Goal: Task Accomplishment & Management: Manage account settings

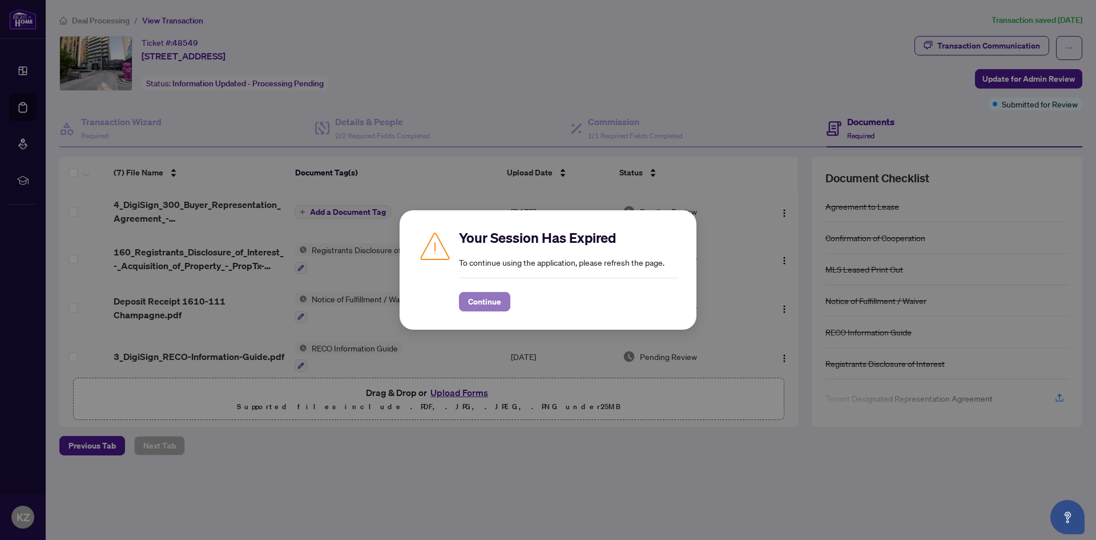
click at [469, 302] on span "Continue" at bounding box center [484, 301] width 33 height 18
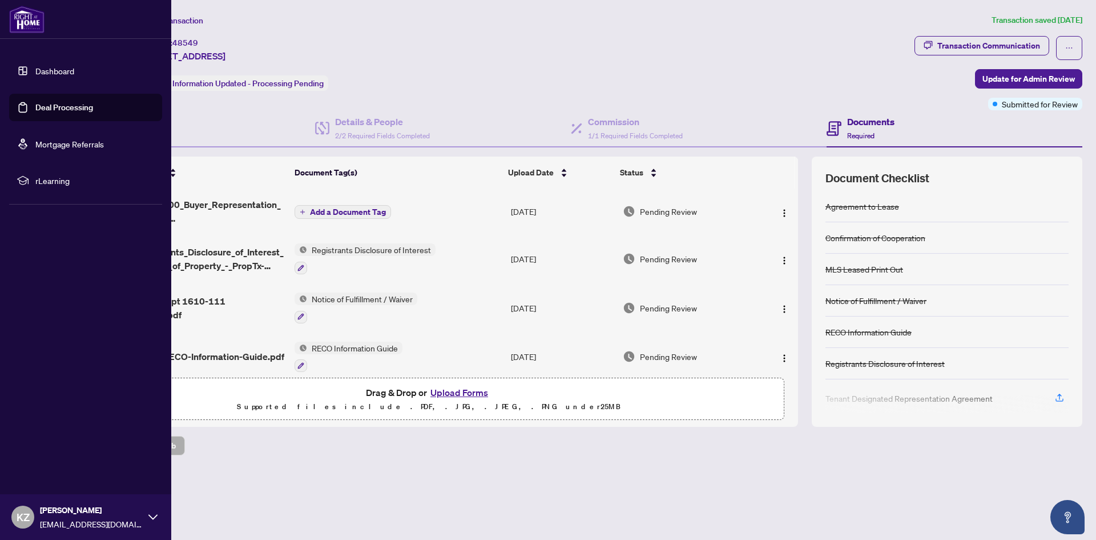
click at [23, 514] on span "KZ" at bounding box center [23, 517] width 13 height 16
click at [49, 448] on span "Logout" at bounding box center [46, 449] width 26 height 18
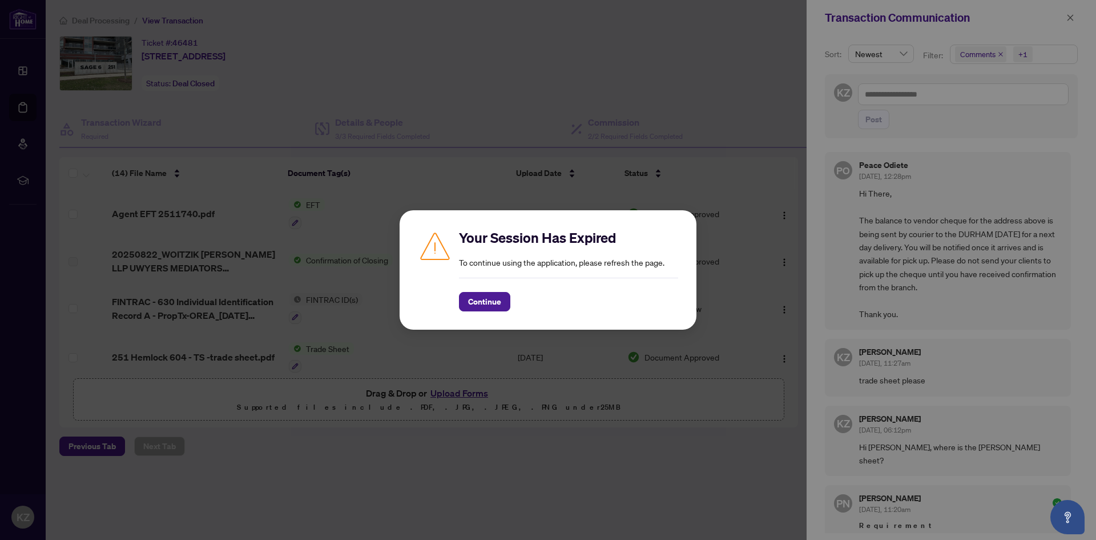
scroll to position [472, 0]
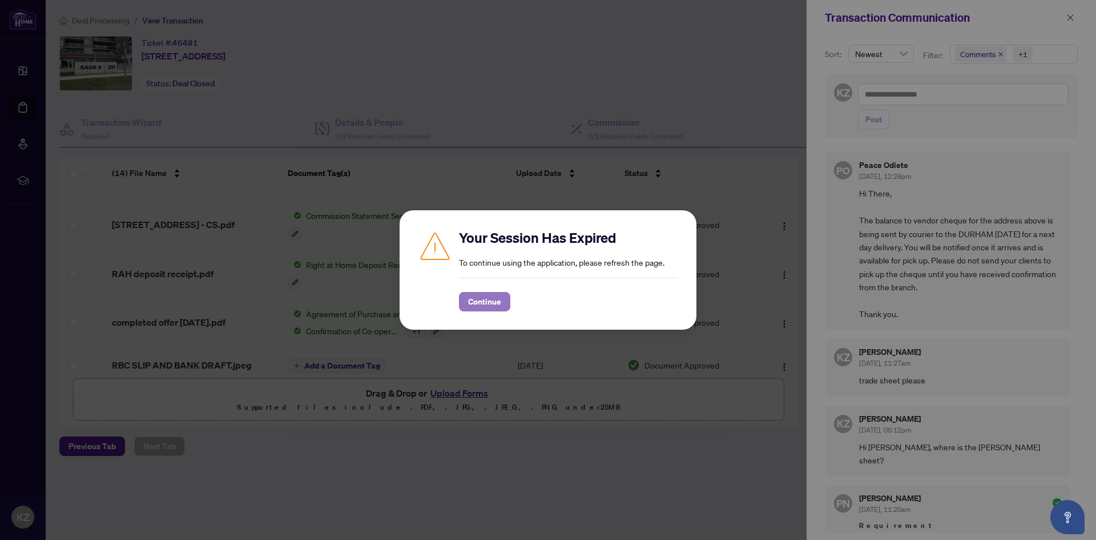
drag, startPoint x: 475, startPoint y: 295, endPoint x: 463, endPoint y: 295, distance: 12.6
click at [471, 295] on span "Continue" at bounding box center [484, 301] width 33 height 18
